Goal: Information Seeking & Learning: Understand process/instructions

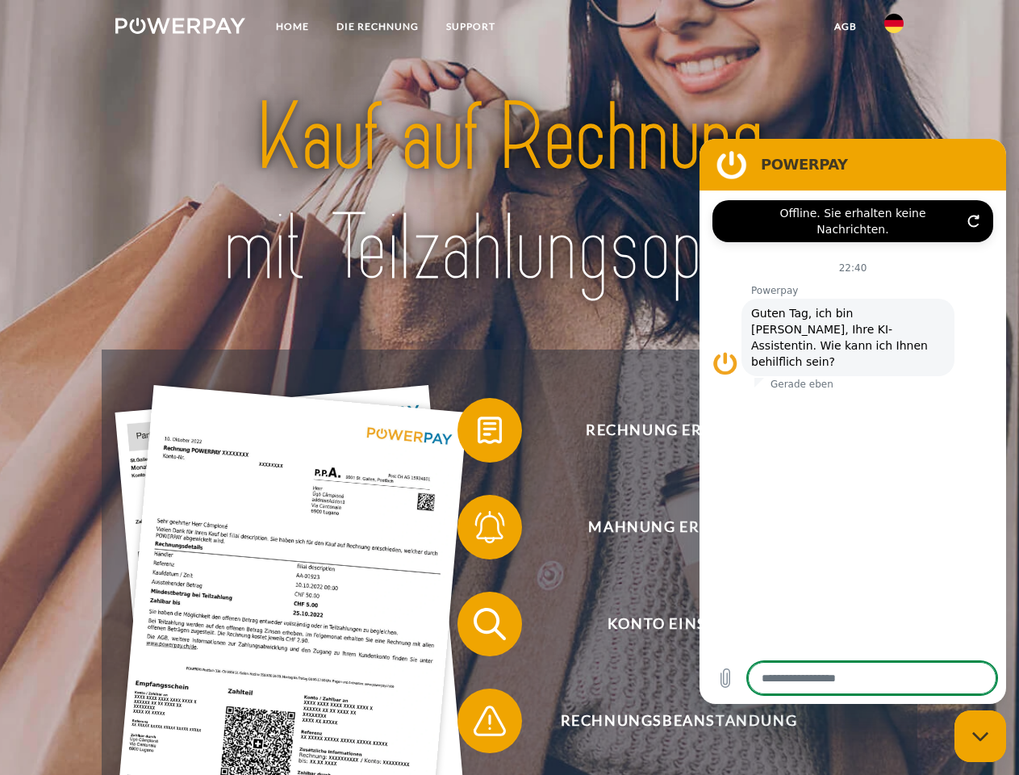
click at [180, 28] on img at bounding box center [180, 26] width 130 height 16
click at [894, 28] on img at bounding box center [893, 23] width 19 height 19
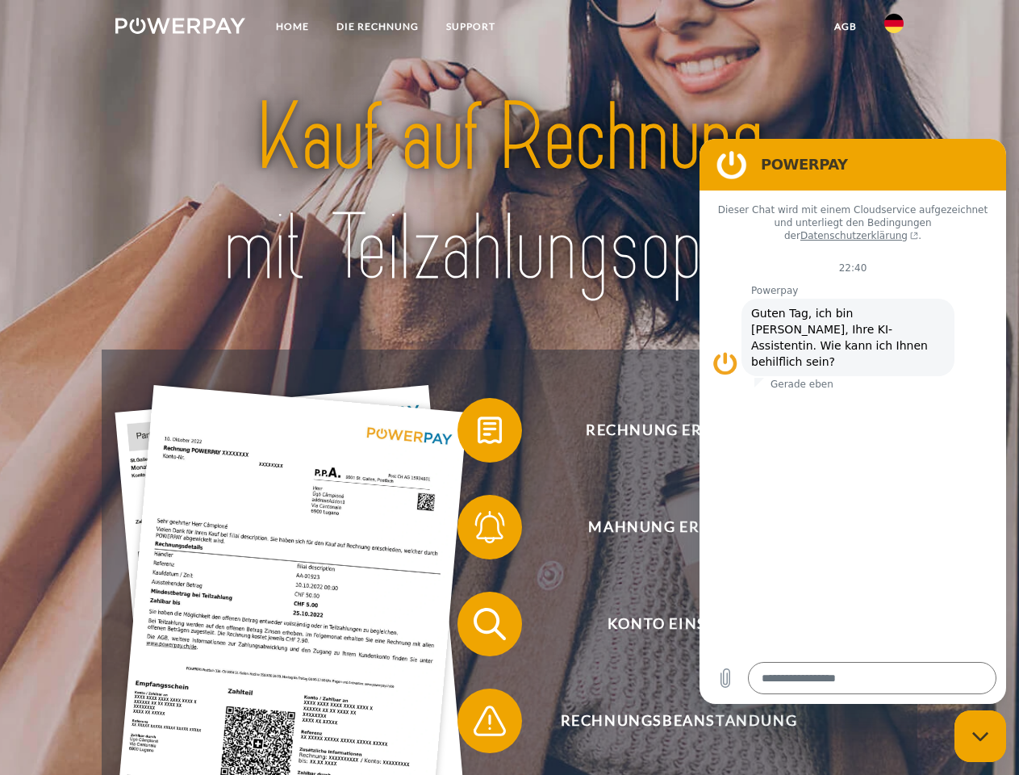
click at [845, 27] on link "agb" at bounding box center [846, 26] width 50 height 29
click at [478, 433] on span at bounding box center [465, 430] width 81 height 81
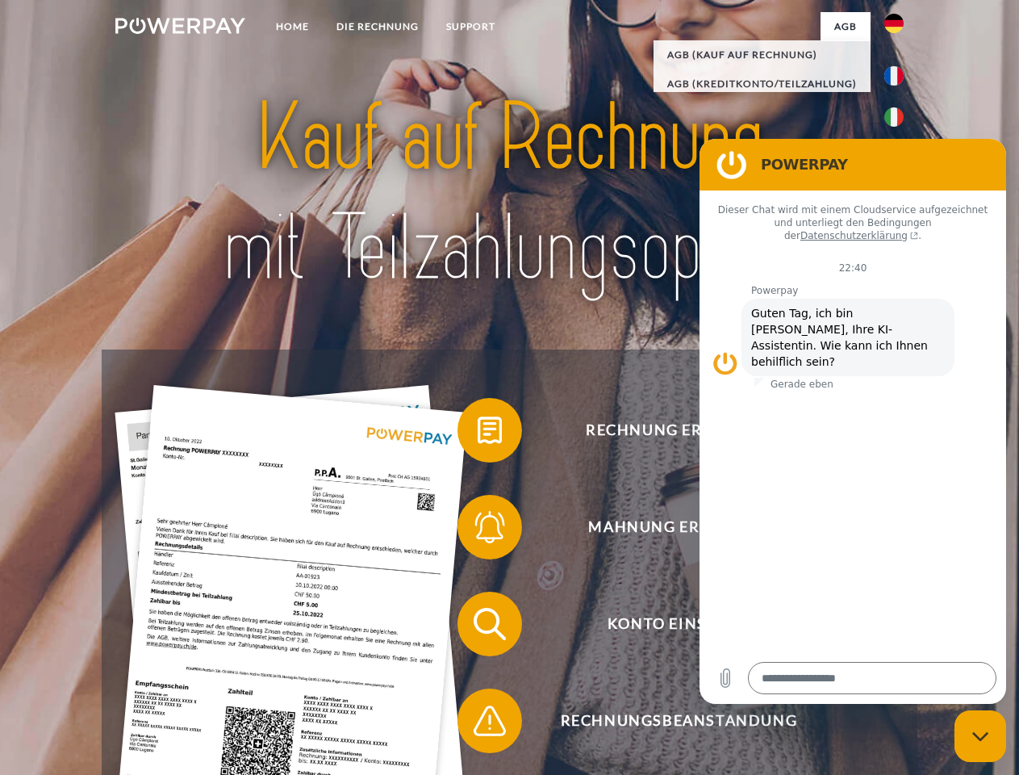
click at [478, 530] on span at bounding box center [465, 527] width 81 height 81
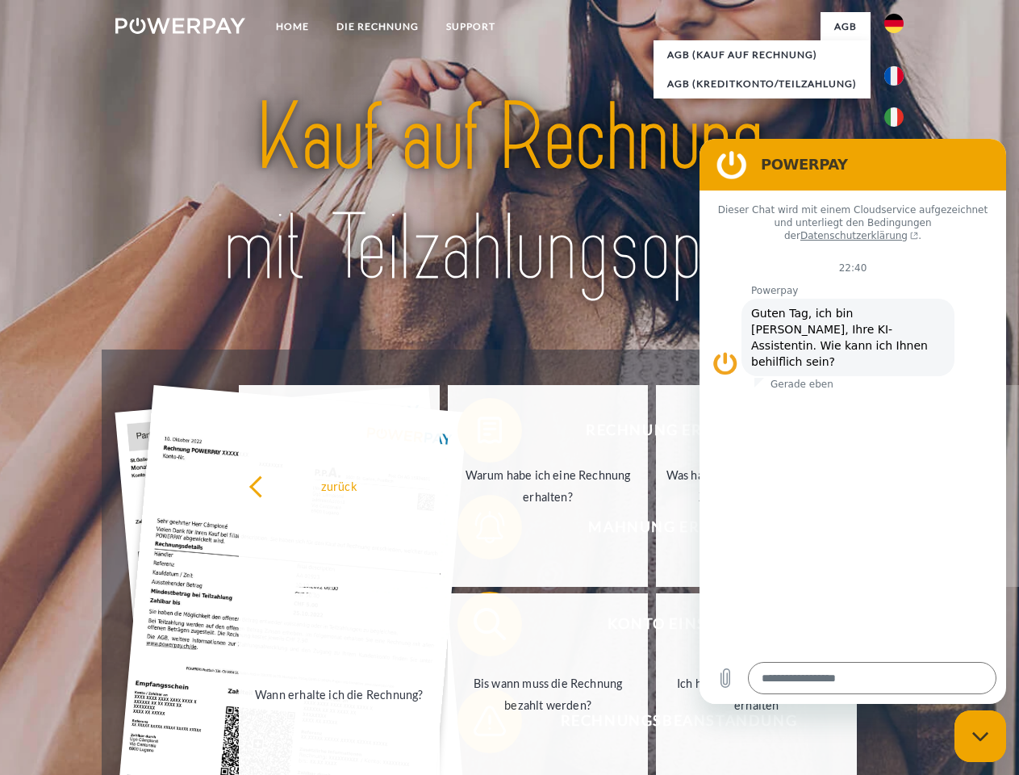
click at [478, 627] on link "Bis wann muss die Rechnung bezahlt werden?" at bounding box center [548, 694] width 201 height 202
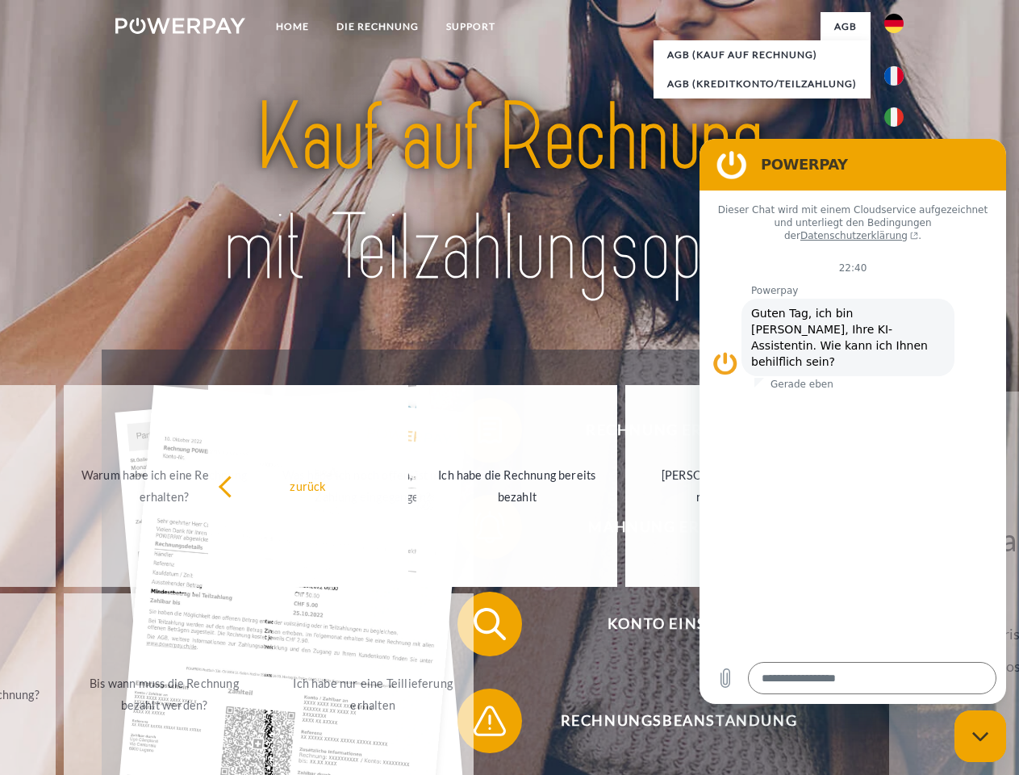
click at [478, 724] on span at bounding box center [465, 720] width 81 height 81
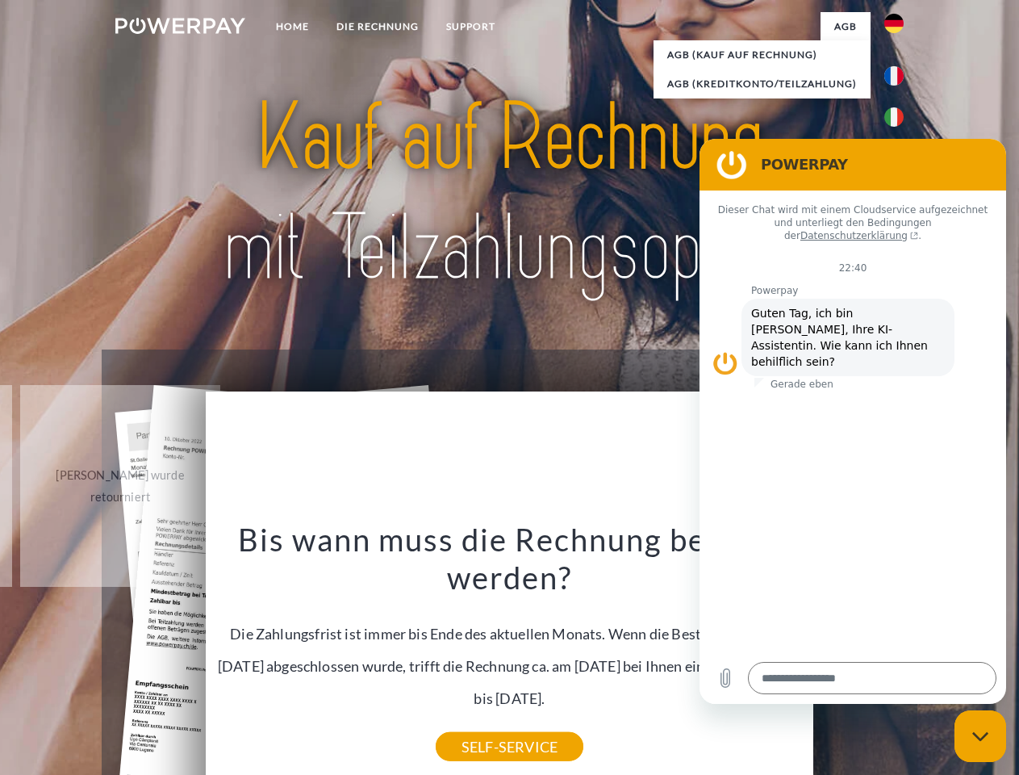
click at [980, 736] on icon "Messaging-Fenster schließen" at bounding box center [980, 736] width 17 height 10
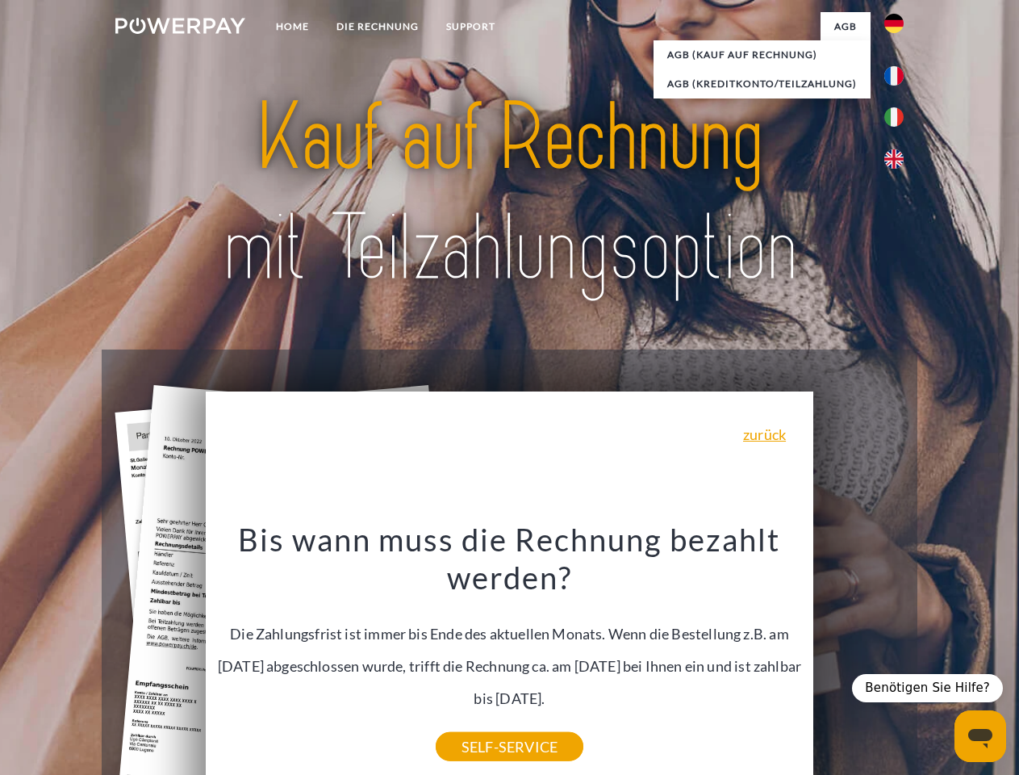
type textarea "*"
